Goal: Browse casually: Explore the website without a specific task or goal

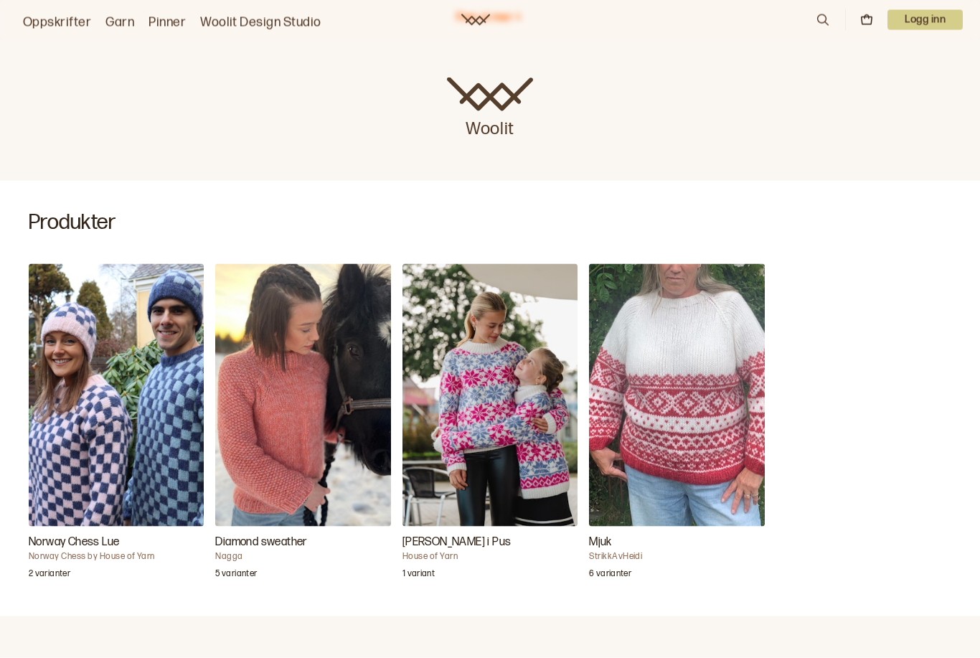
scroll to position [256, 0]
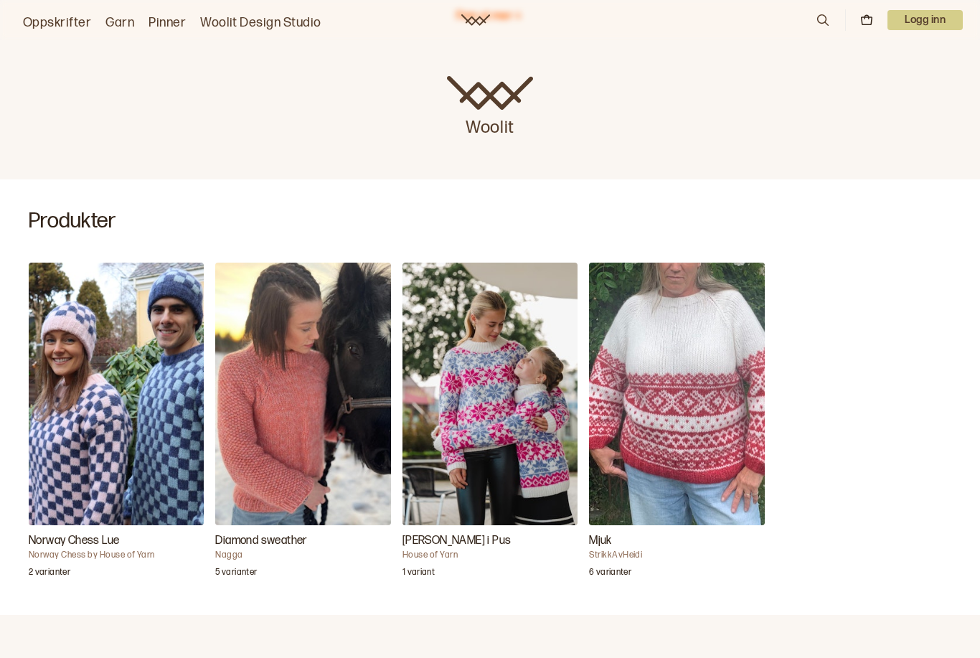
click at [532, 471] on img "Carly Genser i Pus" at bounding box center [490, 394] width 175 height 263
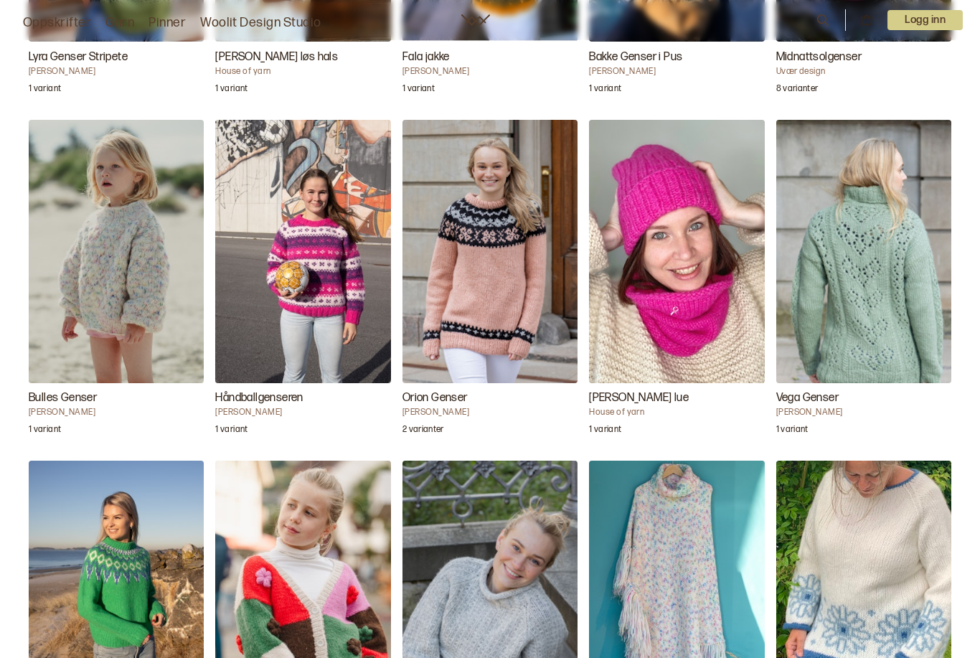
scroll to position [2676, 0]
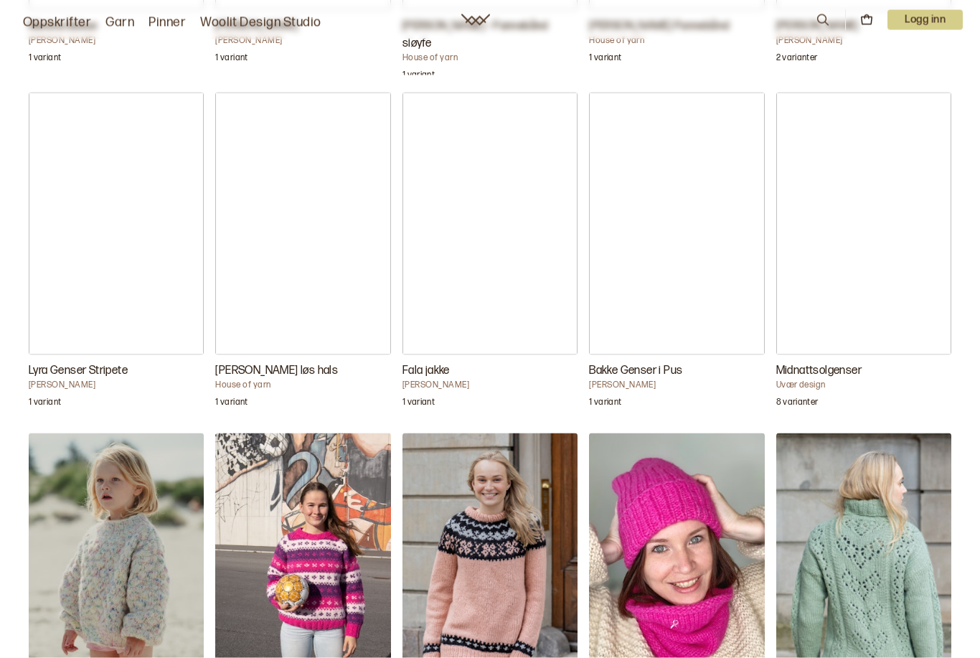
scroll to position [2400, 0]
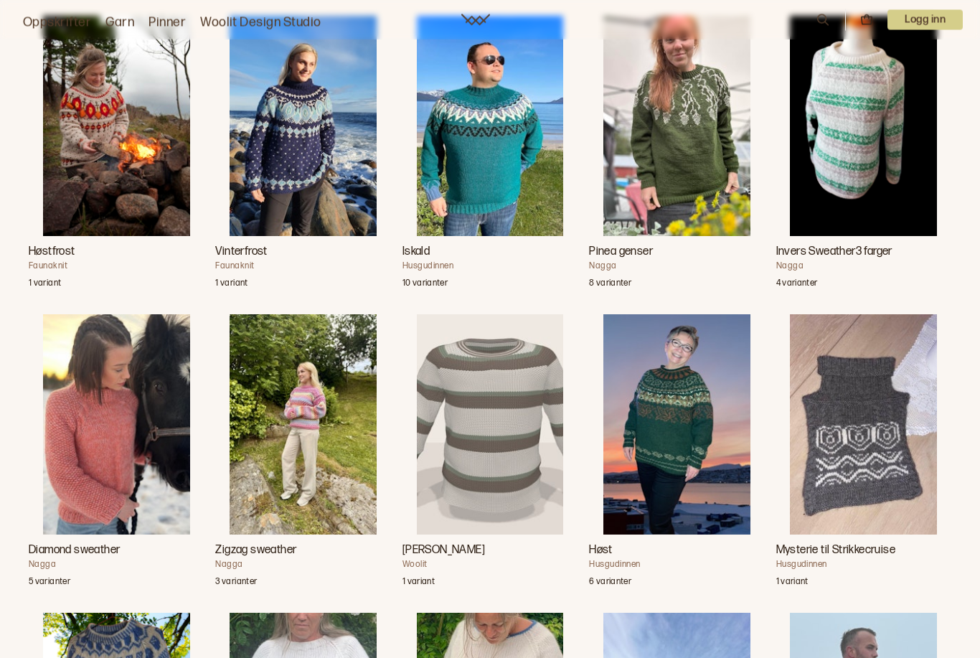
scroll to position [1881, 0]
click at [98, 450] on img "Diamond sweather" at bounding box center [116, 424] width 147 height 220
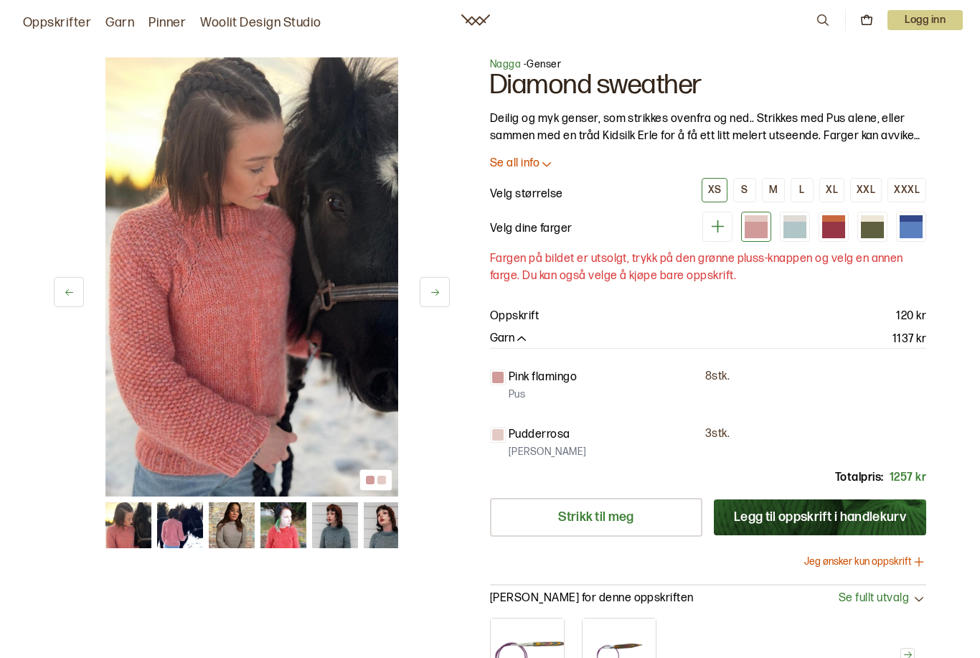
click at [232, 534] on img at bounding box center [232, 525] width 46 height 46
click at [240, 535] on img at bounding box center [232, 525] width 46 height 46
click at [233, 525] on img at bounding box center [232, 525] width 46 height 46
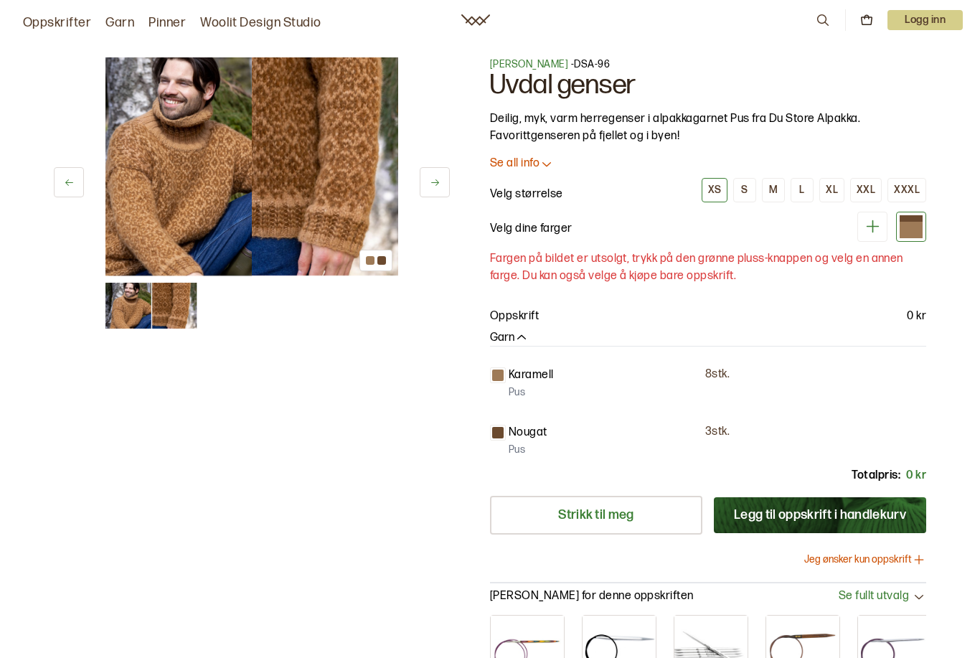
click at [60, 29] on link "Oppskrifter" at bounding box center [57, 23] width 68 height 20
